Goal: Check status: Check status

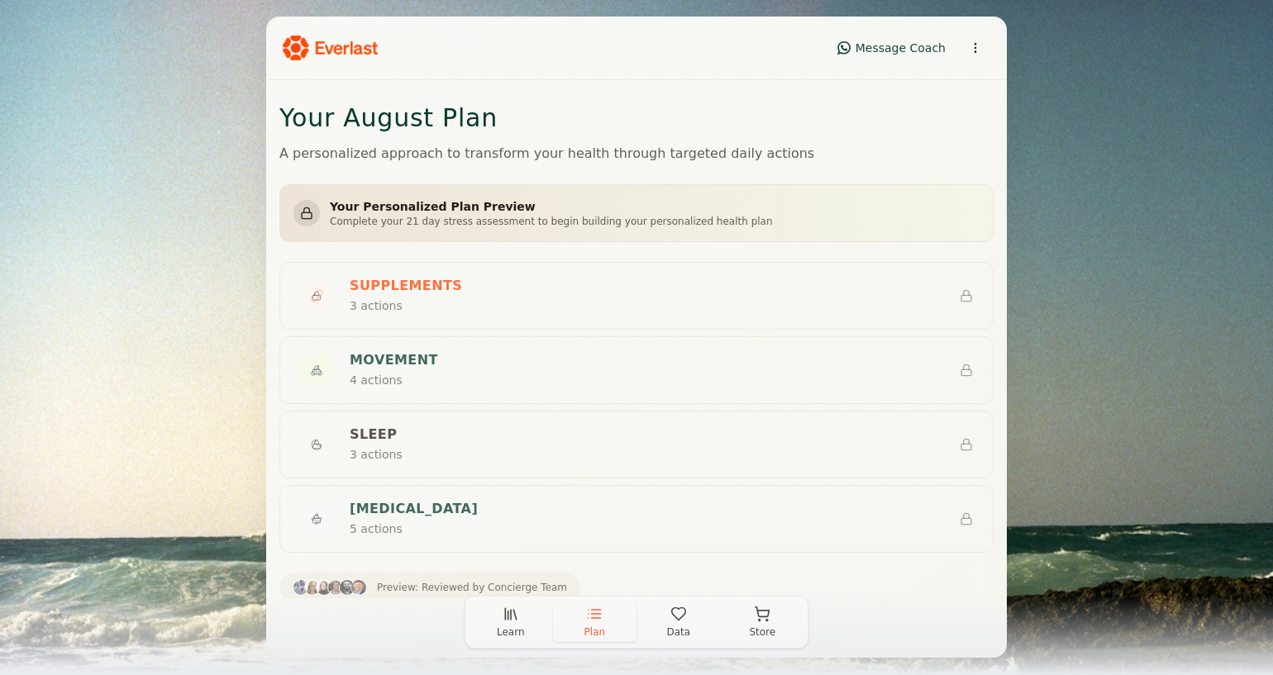
scroll to position [575, 0]
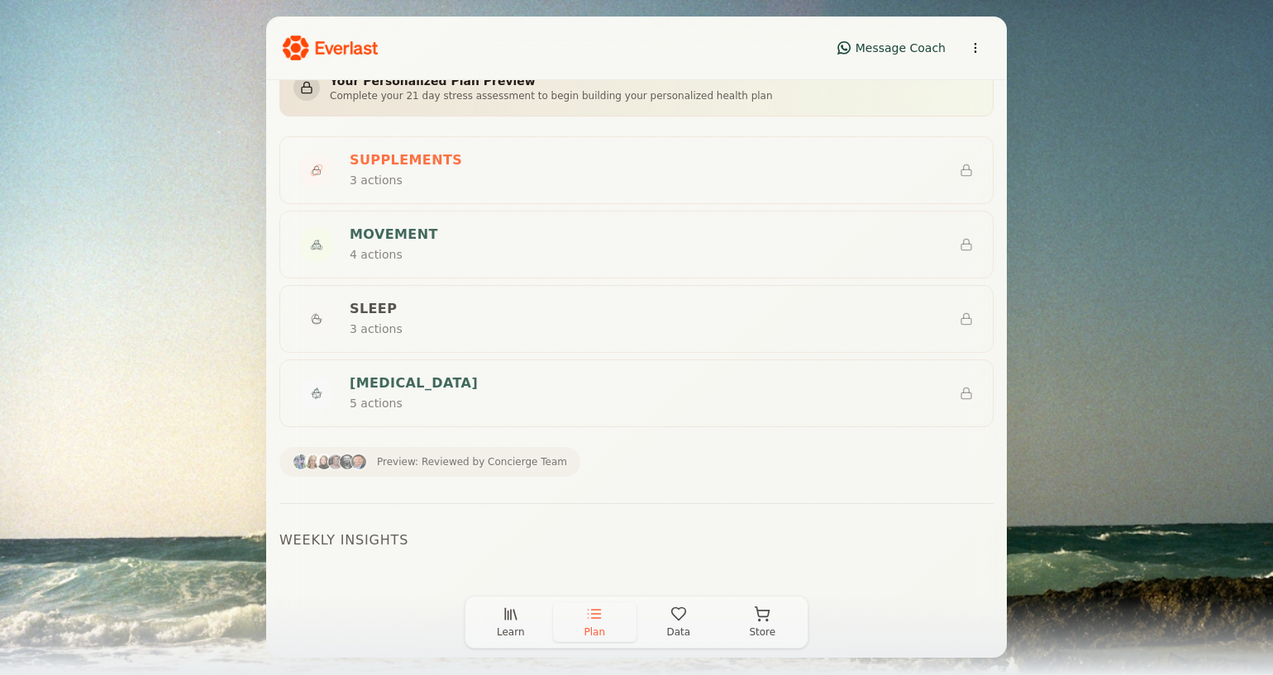
click at [676, 631] on span "Data" at bounding box center [678, 632] width 24 height 13
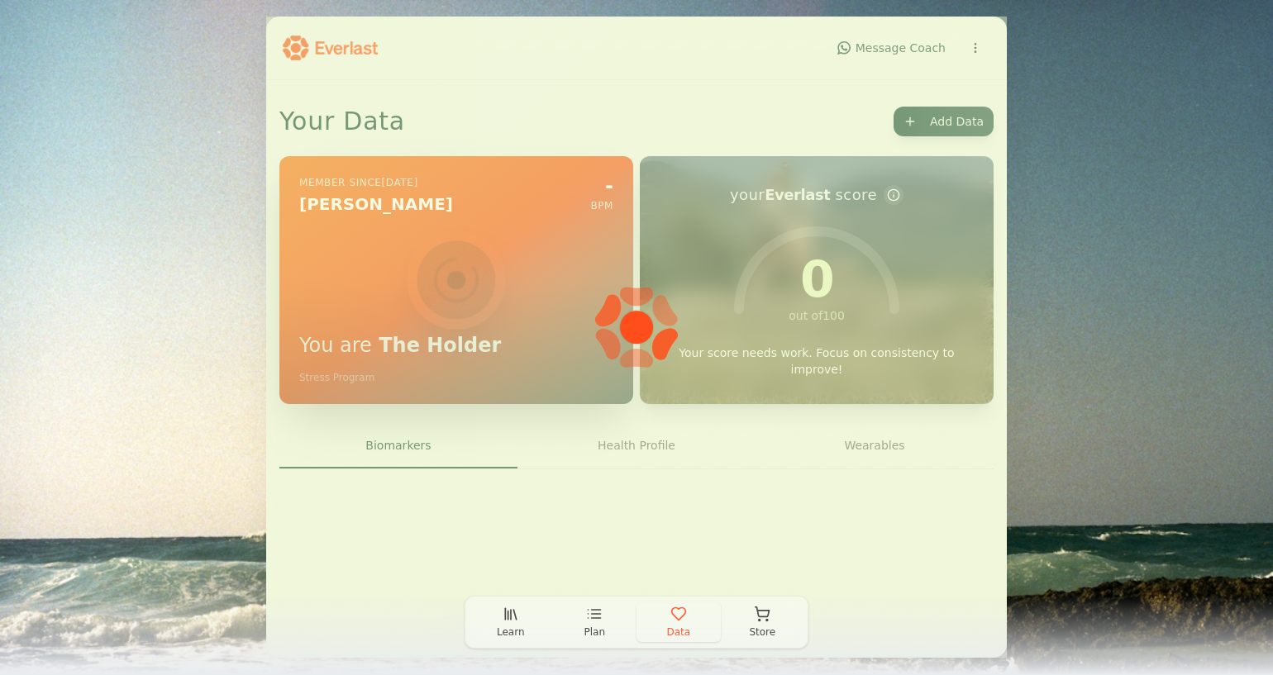
click at [592, 623] on button "Plan" at bounding box center [595, 623] width 84 height 40
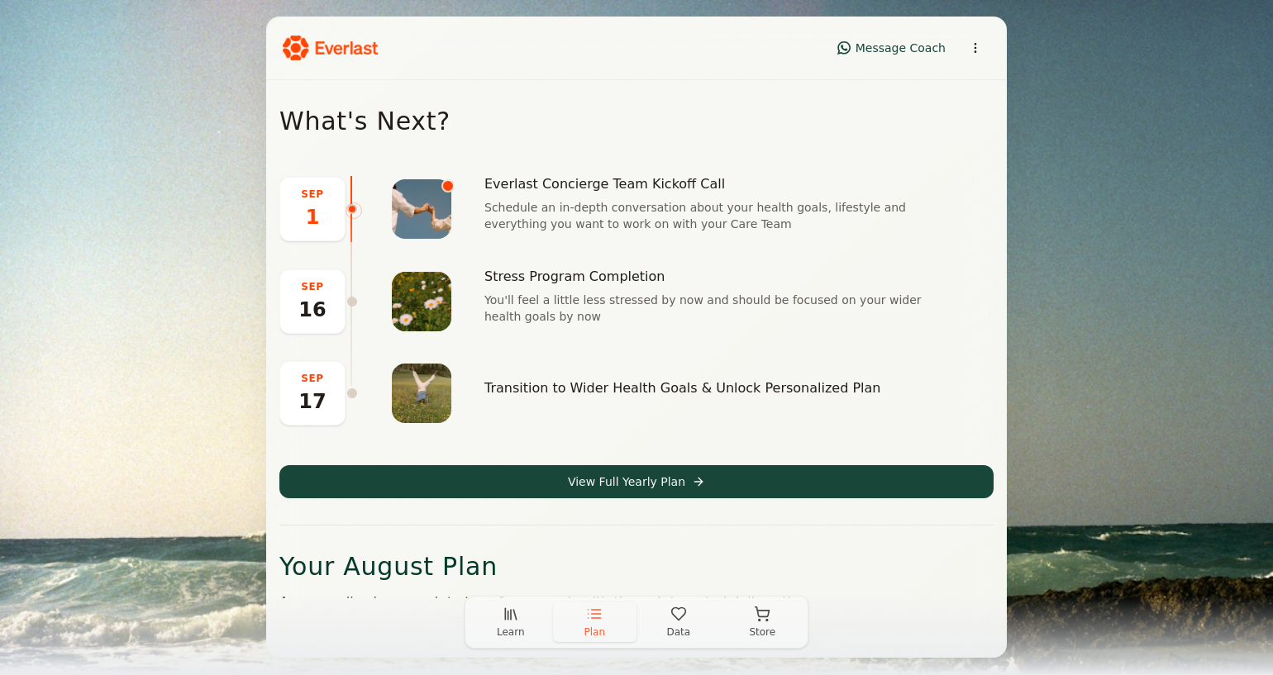
click at [765, 620] on icon "button" at bounding box center [762, 614] width 17 height 17
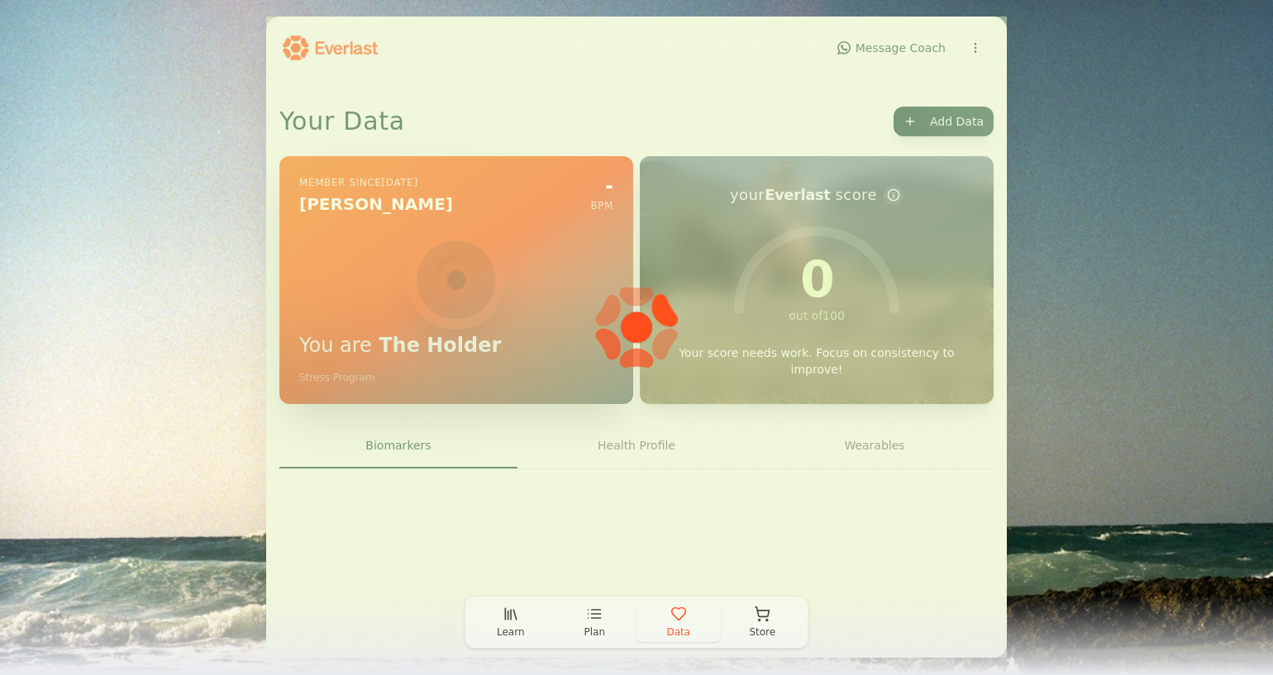
click at [676, 620] on icon "button" at bounding box center [678, 614] width 17 height 17
